Goal: Task Accomplishment & Management: Use online tool/utility

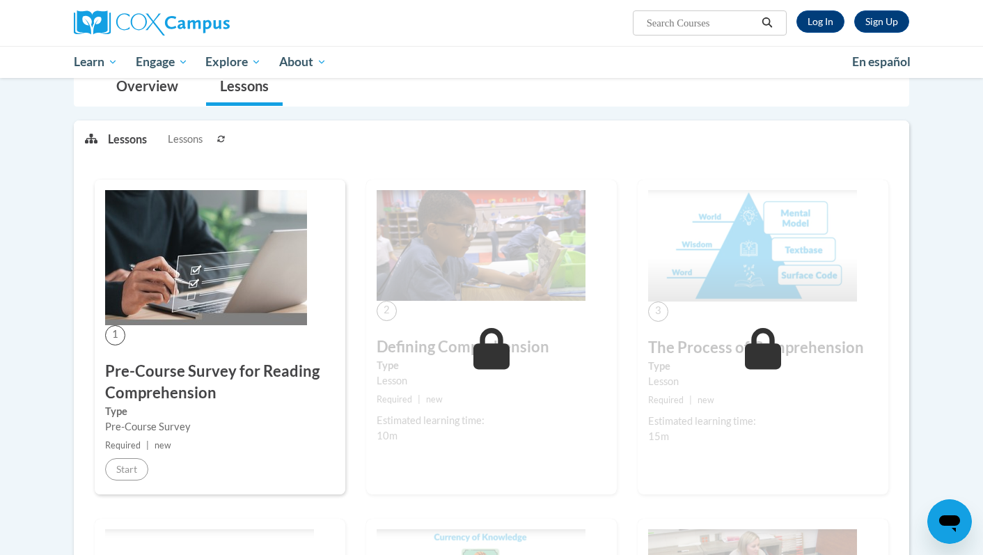
scroll to position [167, 0]
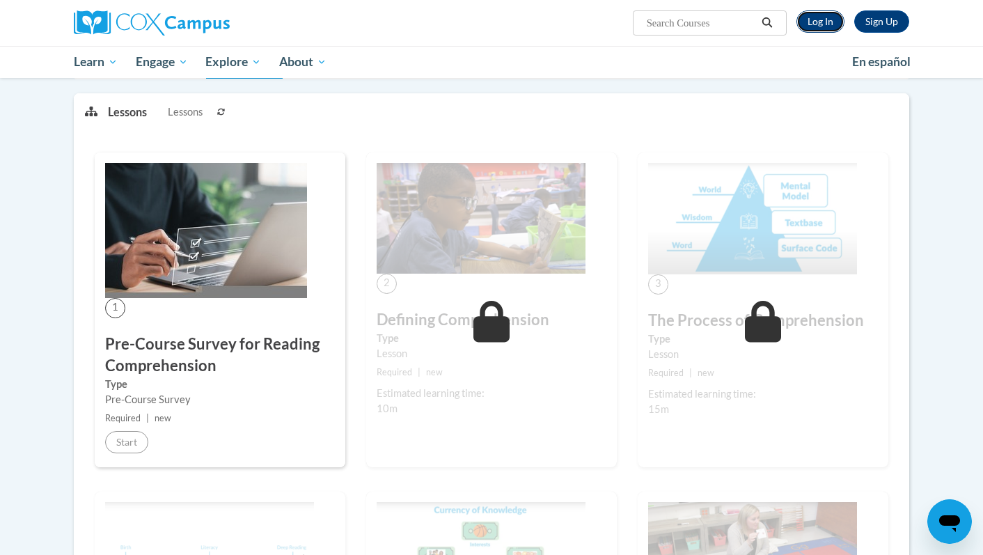
click at [814, 28] on link "Log In" at bounding box center [821, 21] width 48 height 22
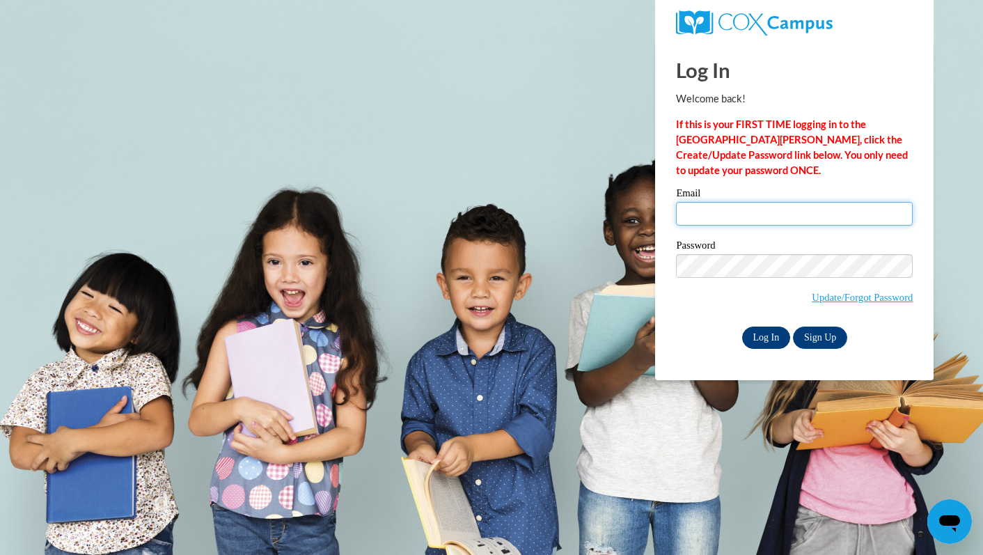
type input "taylor.schmidt@neenah.k12.wi.us"
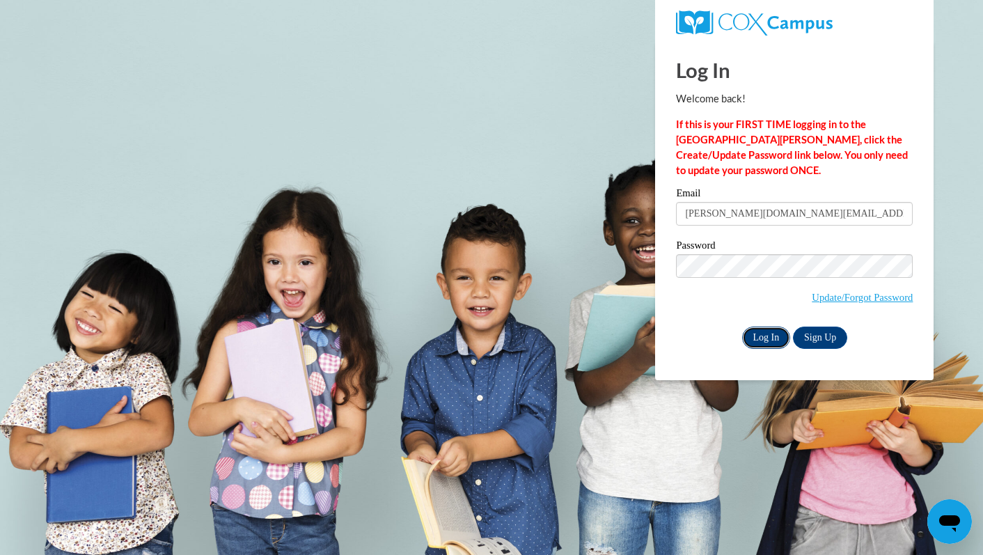
click at [757, 339] on input "Log In" at bounding box center [767, 338] width 49 height 22
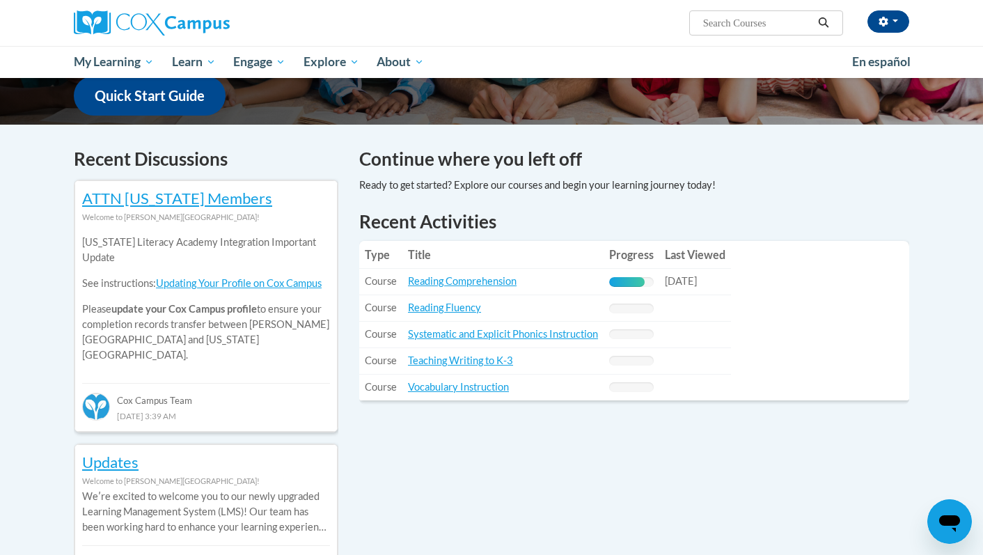
scroll to position [367, 0]
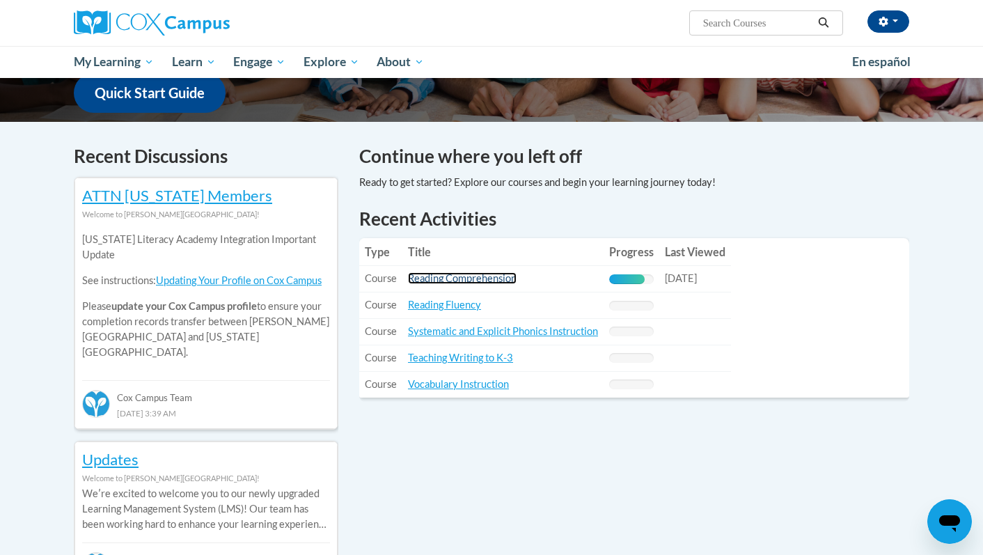
click at [490, 274] on link "Reading Comprehension" at bounding box center [462, 278] width 109 height 12
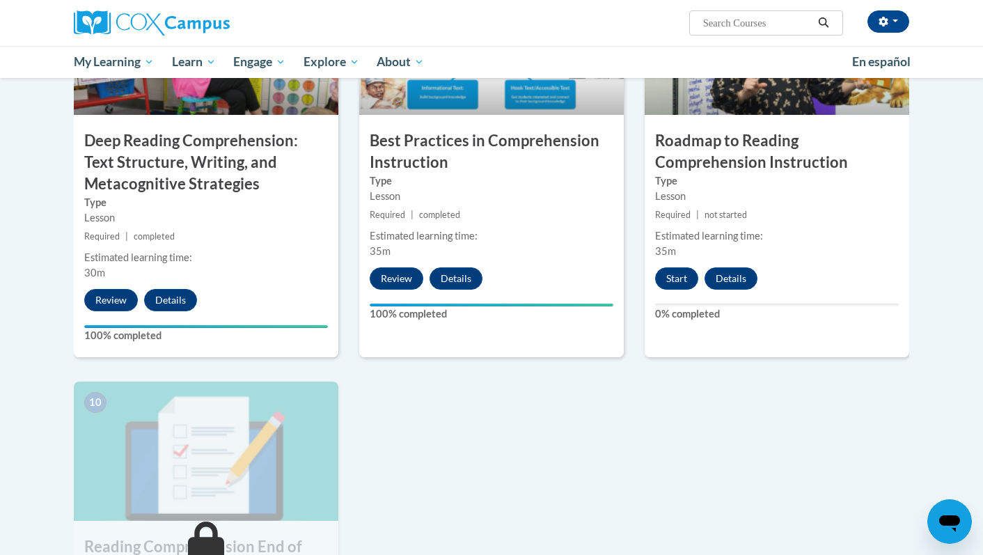
scroll to position [1182, 0]
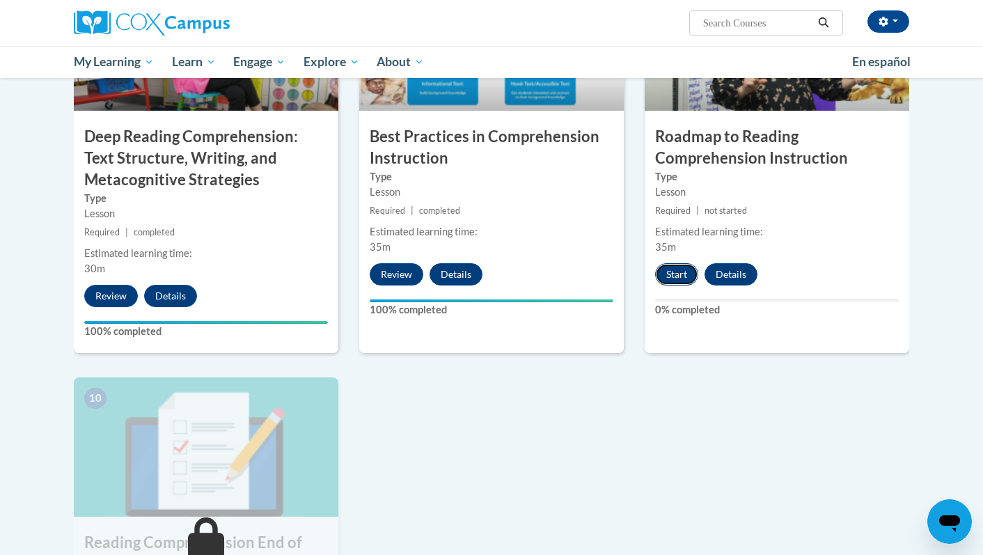
click at [681, 274] on button "Start" at bounding box center [676, 274] width 43 height 22
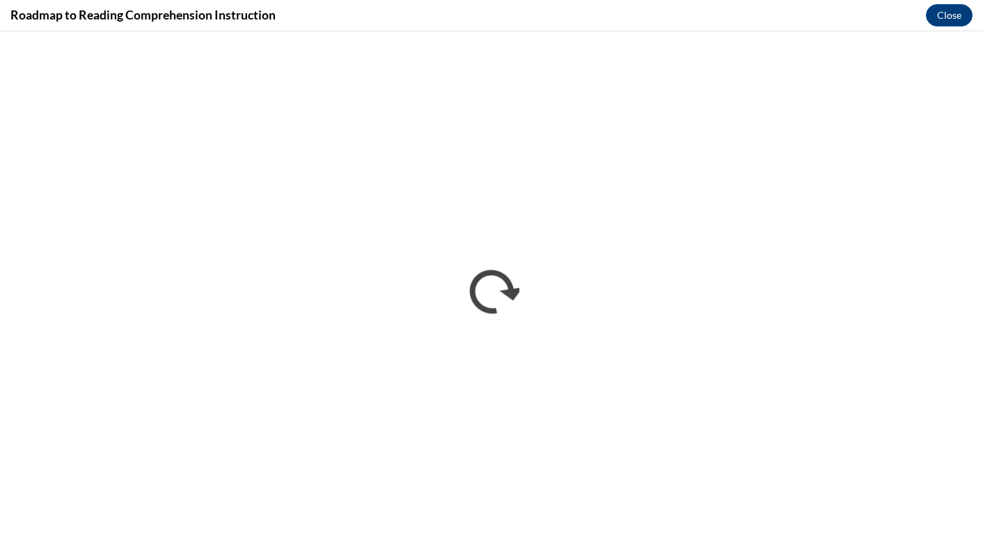
scroll to position [0, 0]
